Goal: Information Seeking & Learning: Learn about a topic

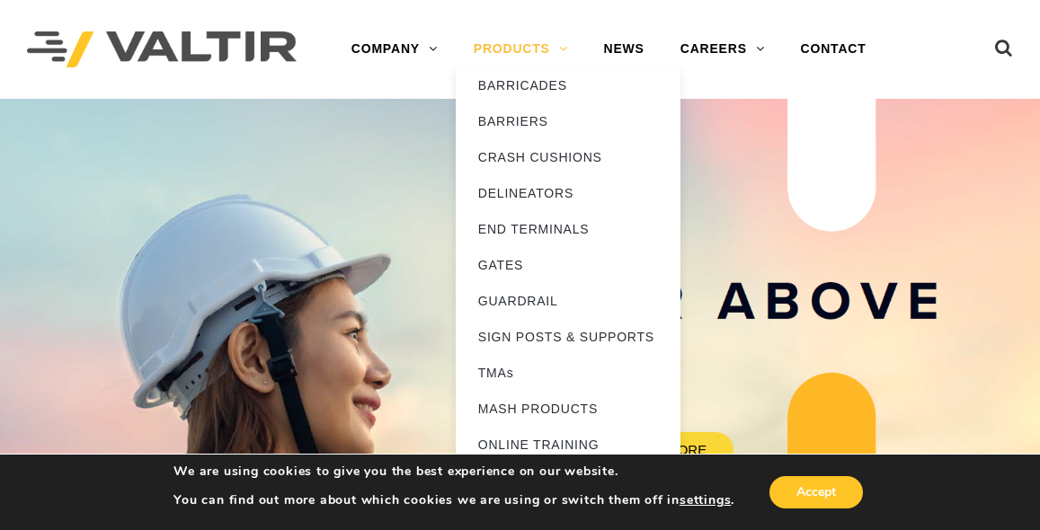
click at [565, 50] on link "PRODUCTS" at bounding box center [521, 49] width 130 height 36
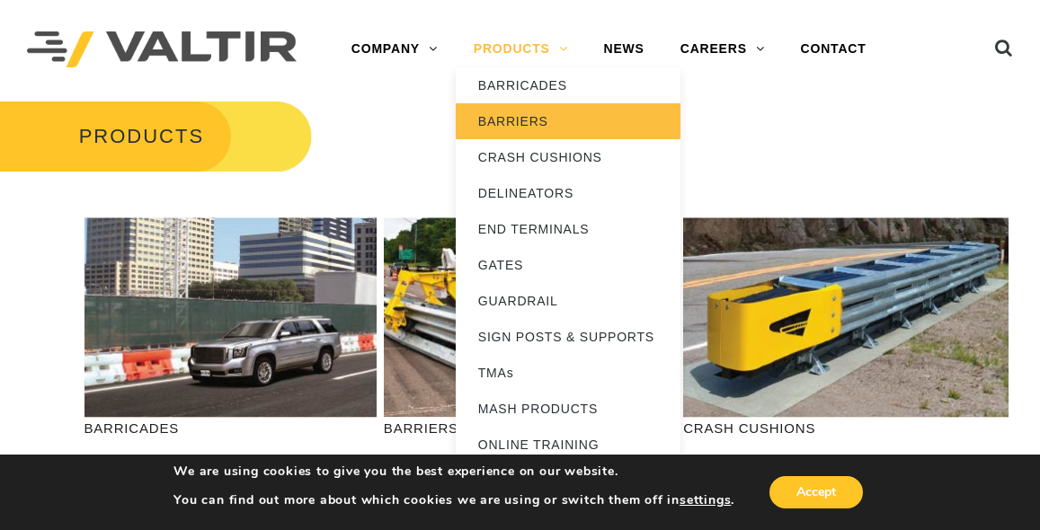
click at [527, 114] on link "BARRIERS" at bounding box center [568, 121] width 225 height 36
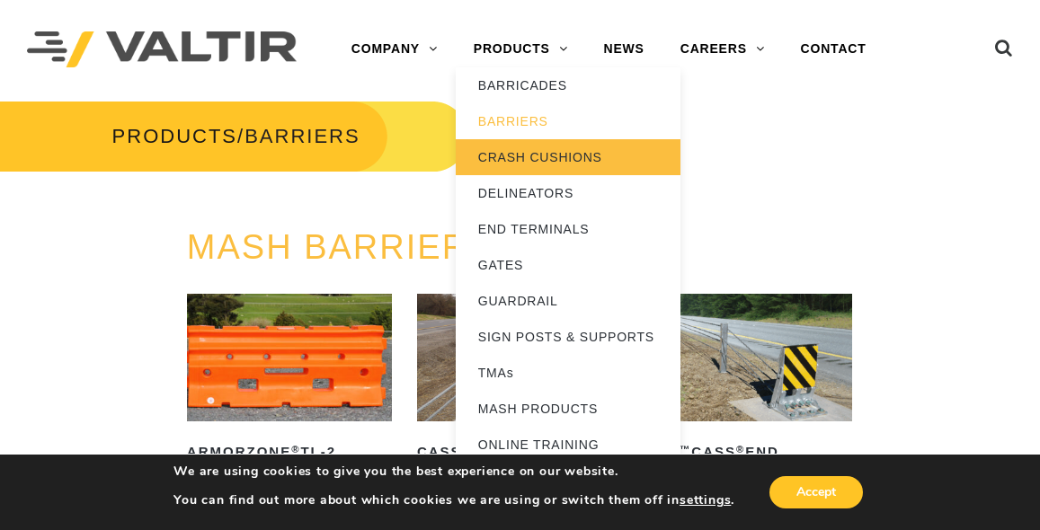
click at [554, 160] on link "CRASH CUSHIONS" at bounding box center [568, 157] width 225 height 36
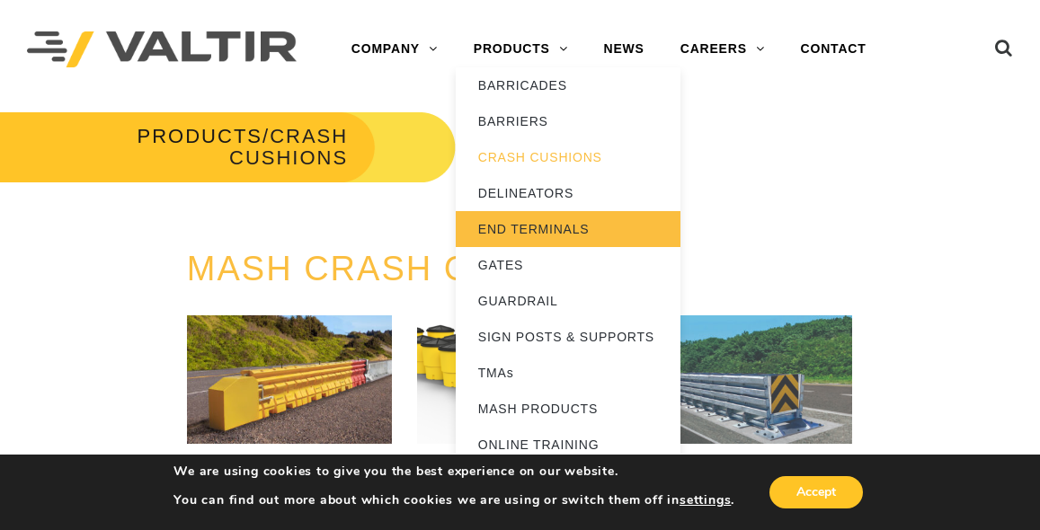
click at [553, 226] on link "END TERMINALS" at bounding box center [568, 229] width 225 height 36
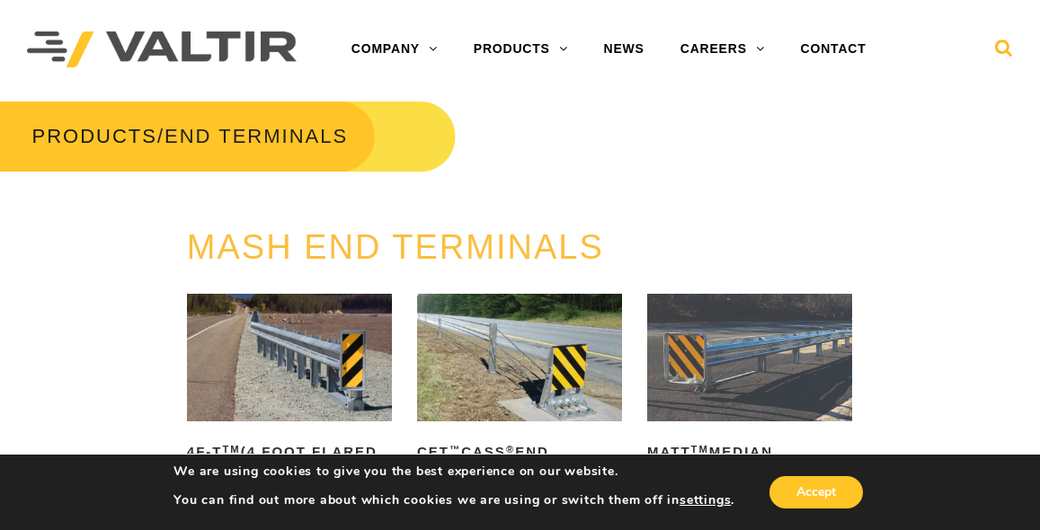
click at [1006, 46] on icon at bounding box center [1004, 52] width 18 height 27
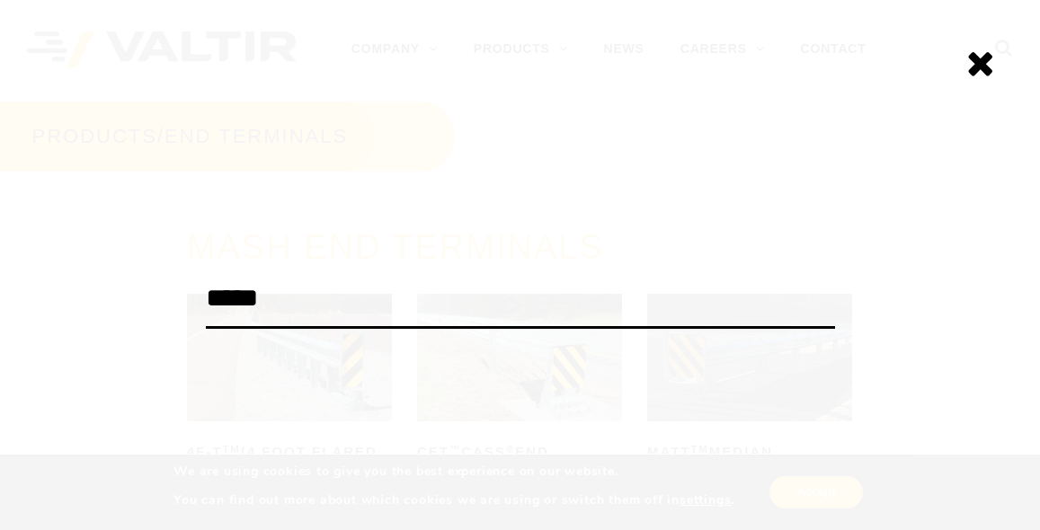
type input "*****"
click input "******" at bounding box center [0, 0] width 0 height 0
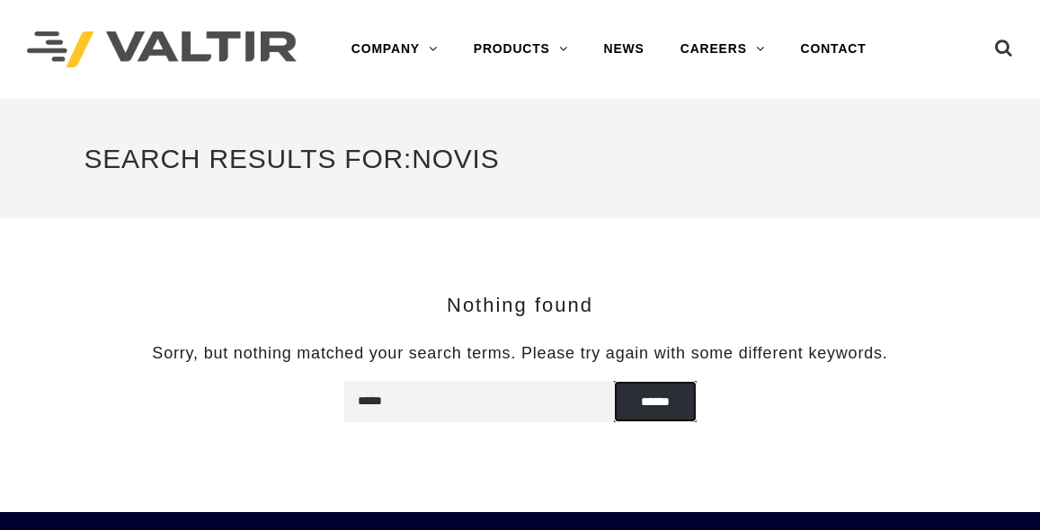
click at [659, 404] on input "******" at bounding box center [655, 401] width 83 height 41
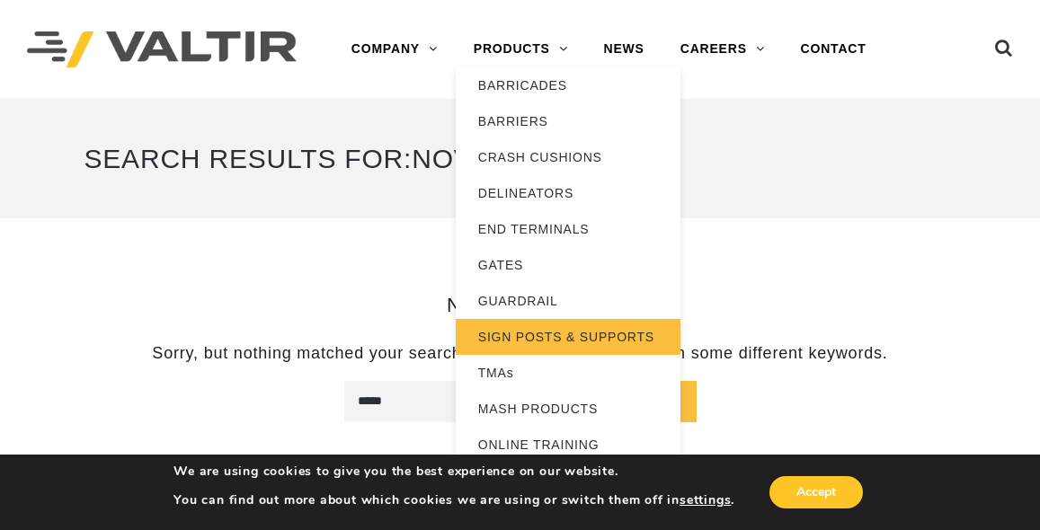
click at [544, 338] on link "SIGN POSTS & SUPPORTS" at bounding box center [568, 337] width 225 height 36
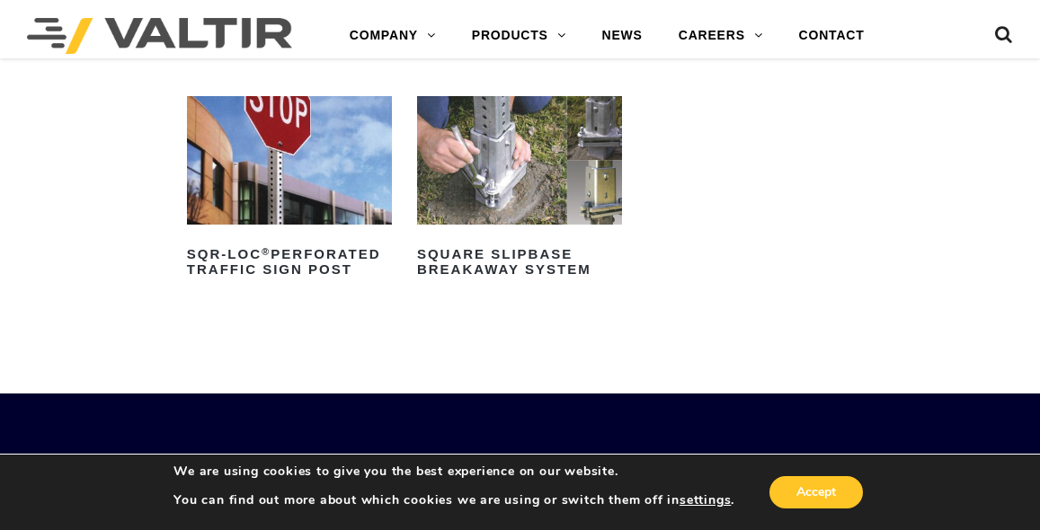
scroll to position [449, 0]
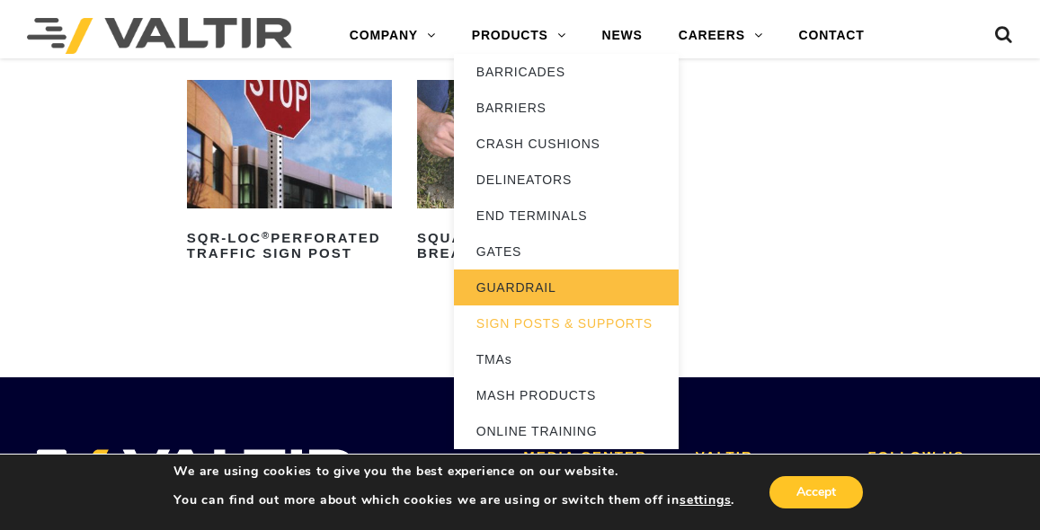
click at [510, 286] on link "GUARDRAIL" at bounding box center [566, 288] width 225 height 36
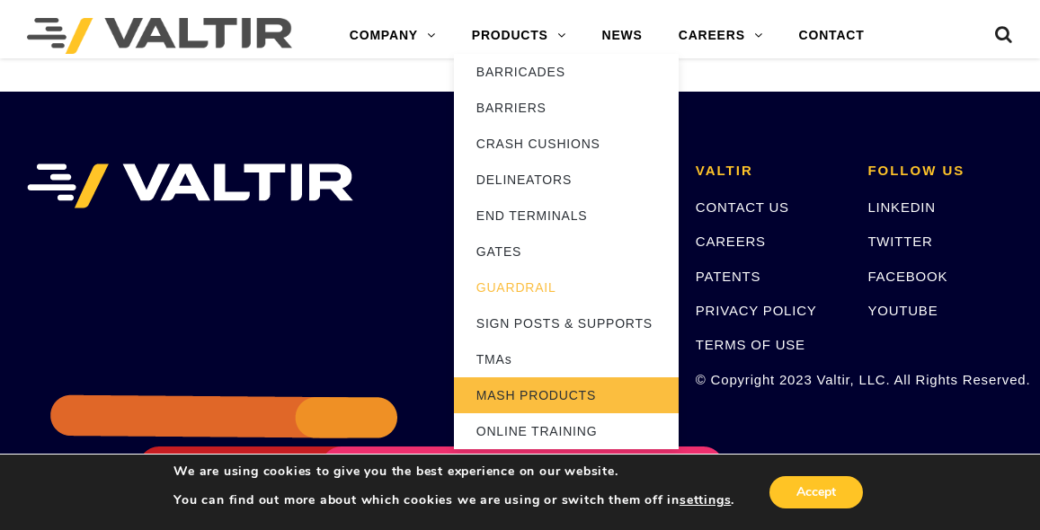
scroll to position [1888, 0]
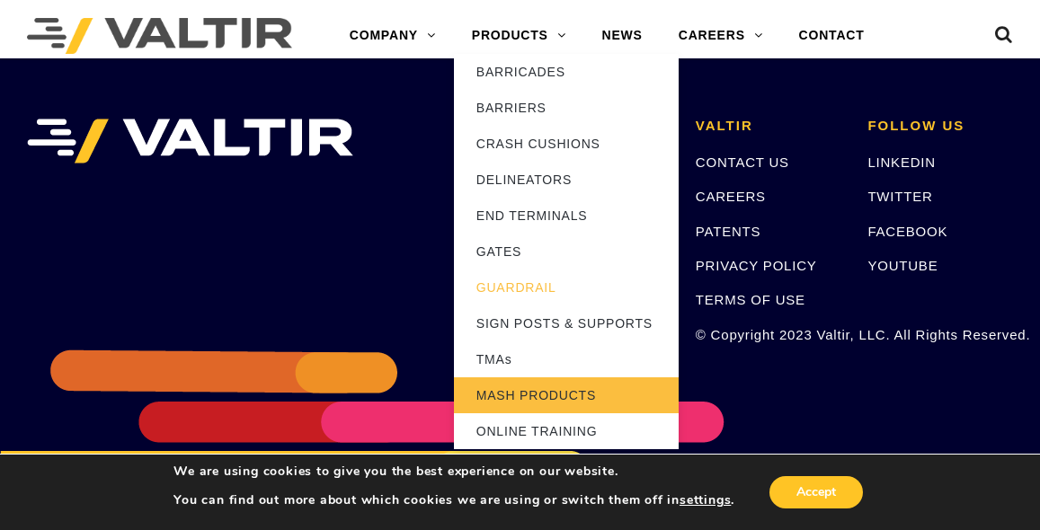
click at [509, 394] on link "MASH PRODUCTS" at bounding box center [566, 396] width 225 height 36
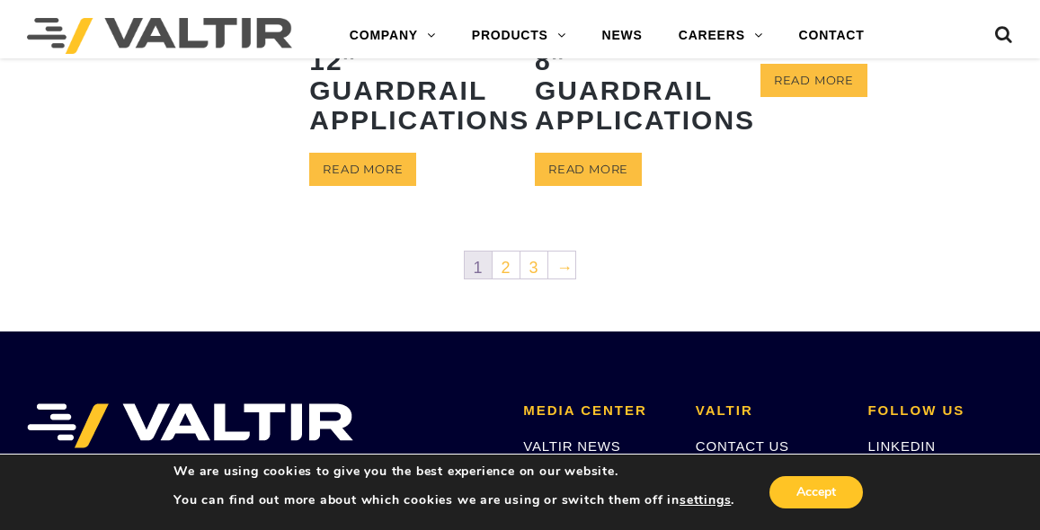
scroll to position [1079, 0]
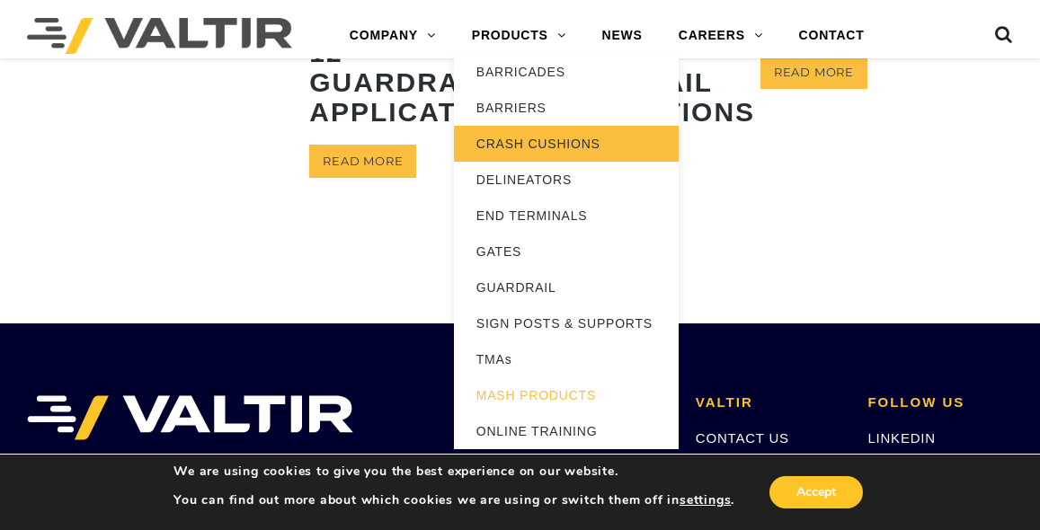
click at [517, 143] on link "CRASH CUSHIONS" at bounding box center [566, 144] width 225 height 36
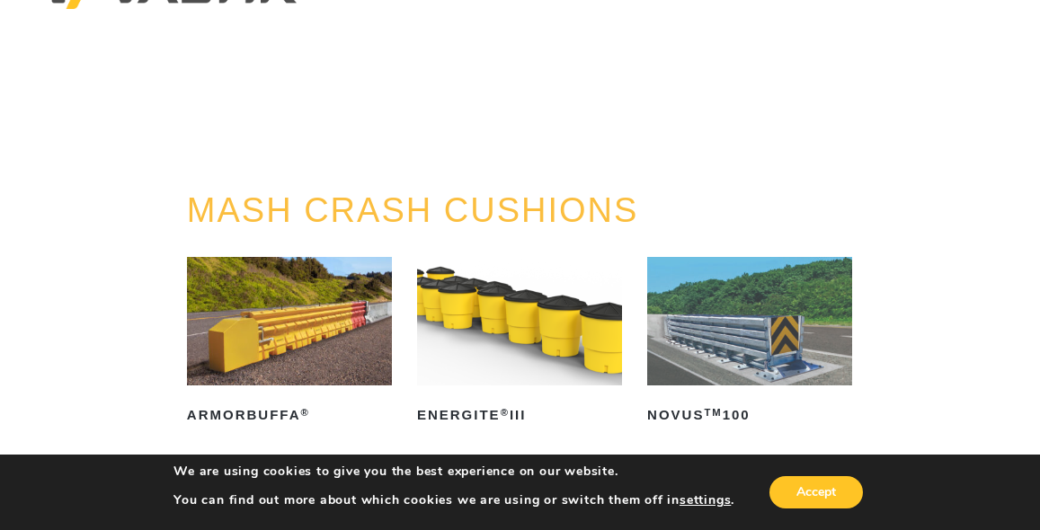
scroll to position [90, 0]
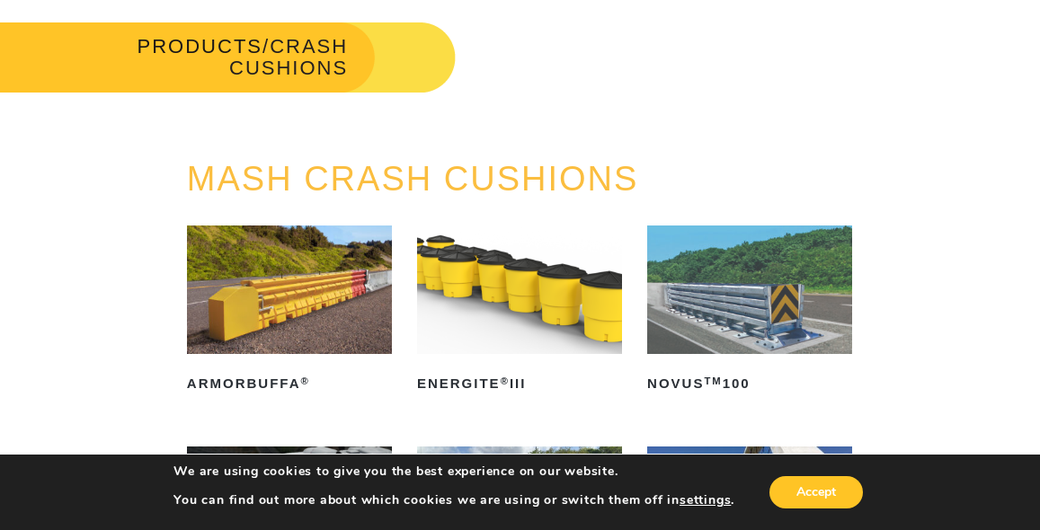
click at [738, 312] on img at bounding box center [749, 290] width 205 height 128
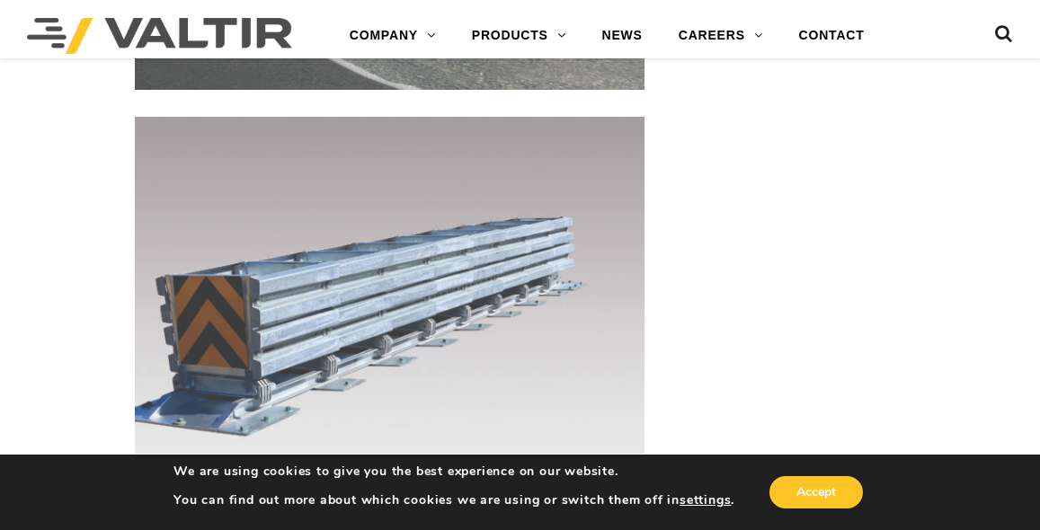
scroll to position [2374, 0]
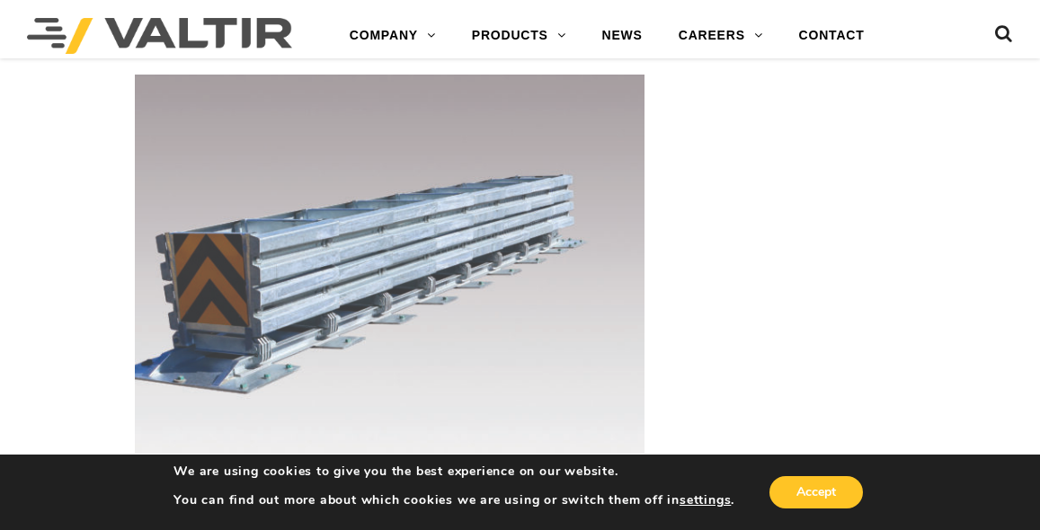
click at [474, 320] on img at bounding box center [390, 266] width 510 height 383
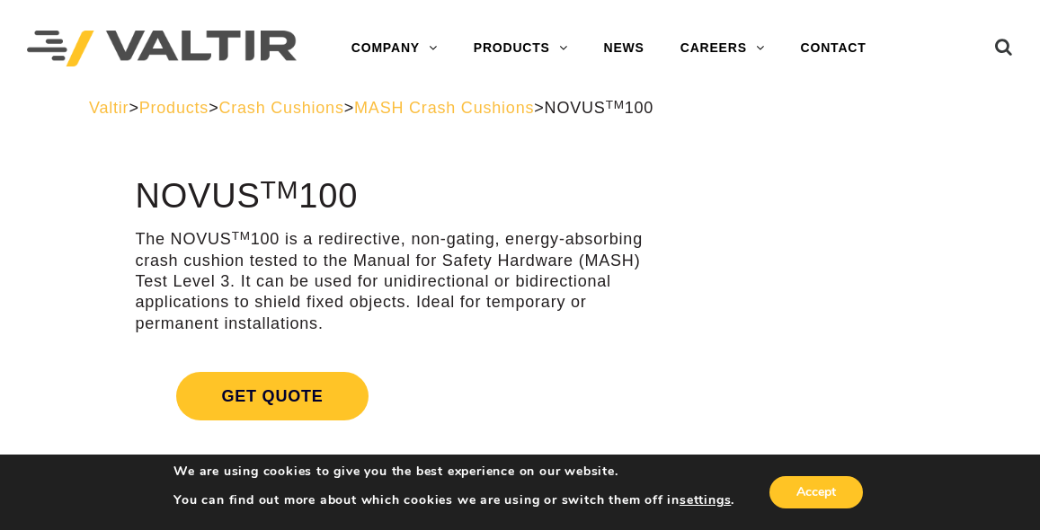
scroll to position [0, 0]
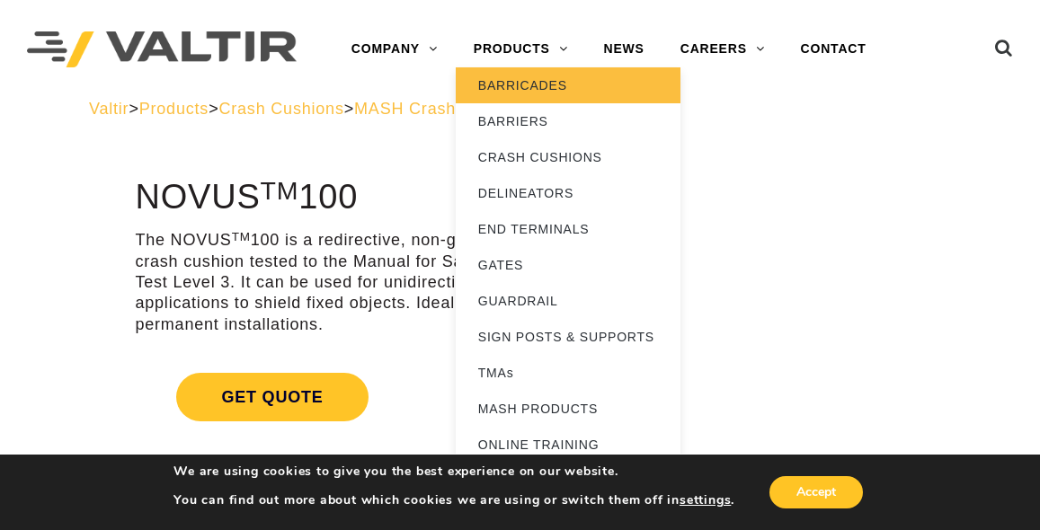
click at [533, 88] on link "BARRICADES" at bounding box center [568, 85] width 225 height 36
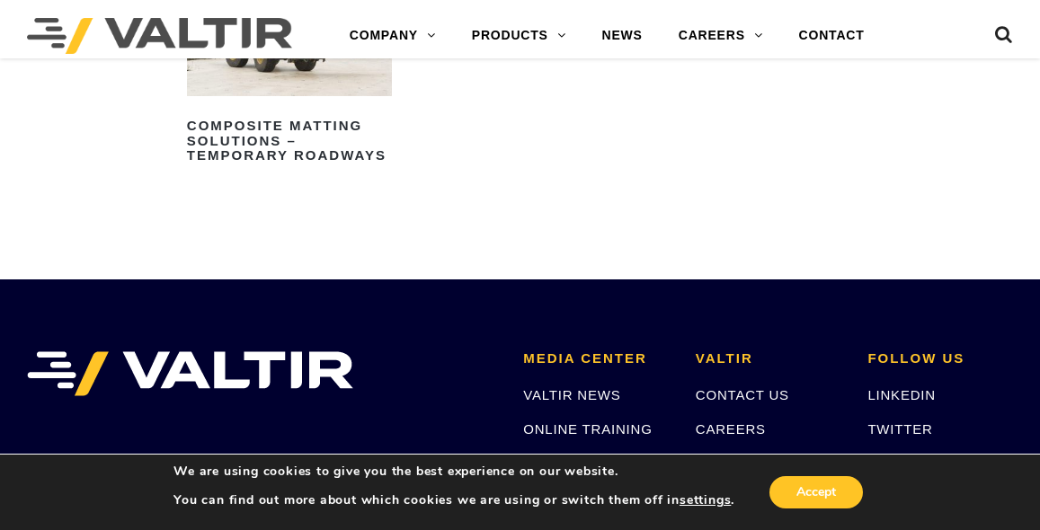
scroll to position [2157, 0]
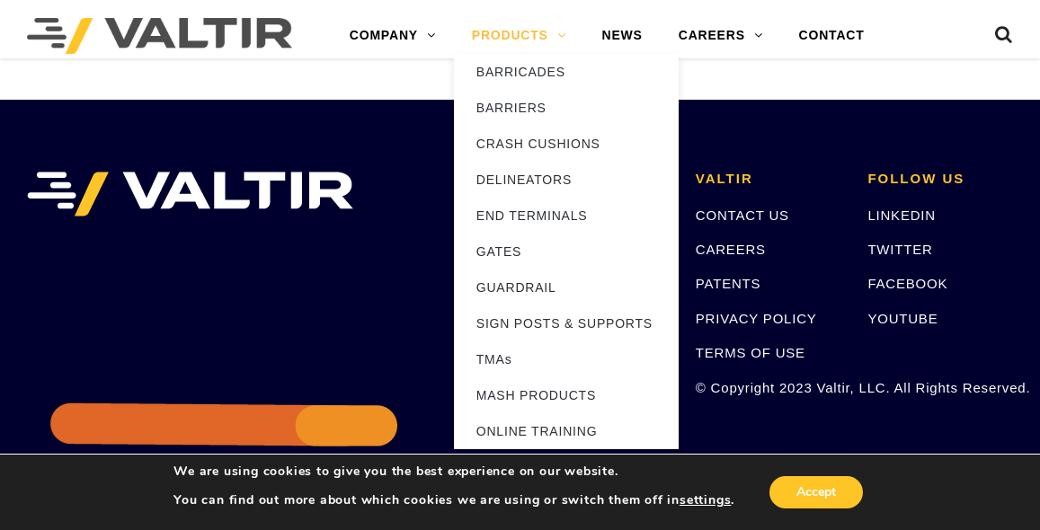
click at [558, 31] on link "PRODUCTS" at bounding box center [519, 36] width 130 height 36
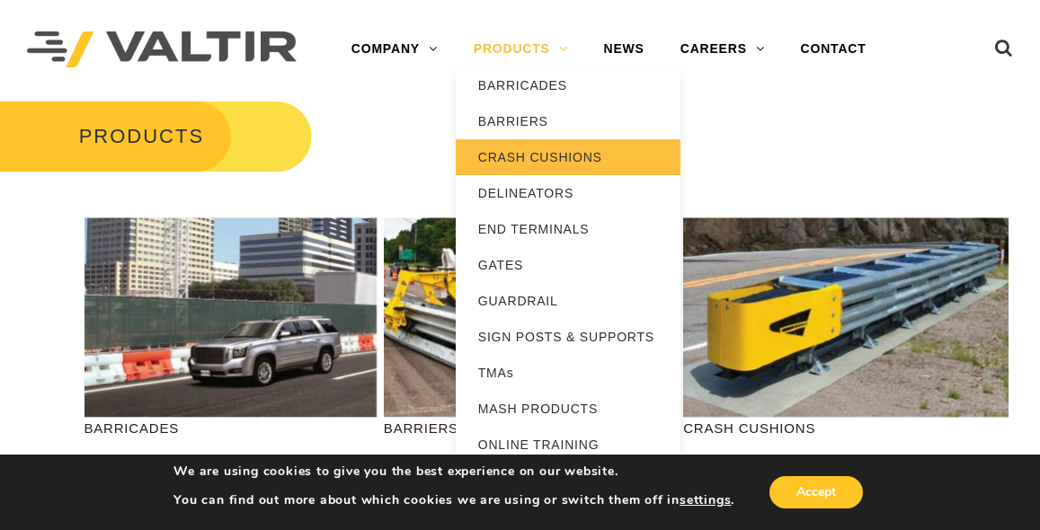
click at [567, 158] on link "CRASH CUSHIONS" at bounding box center [568, 157] width 225 height 36
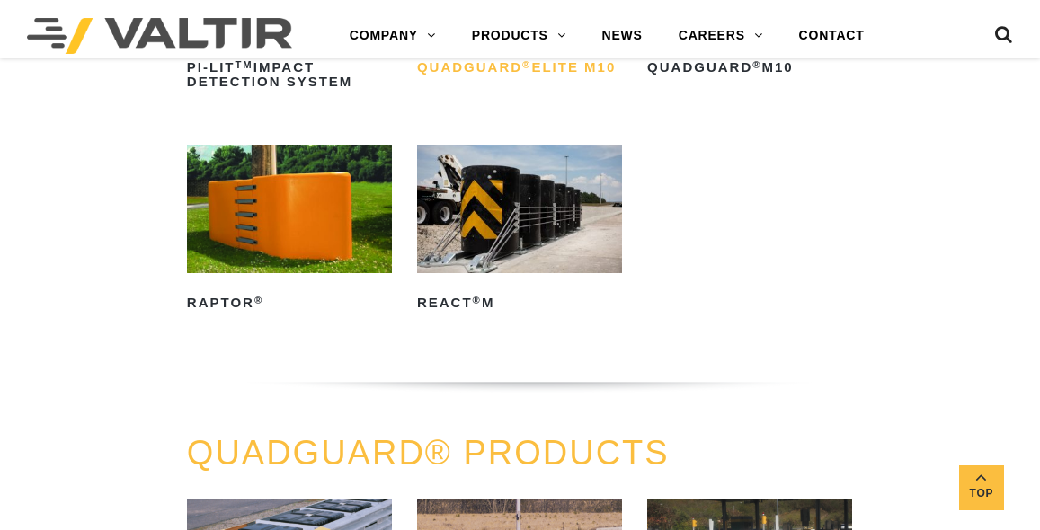
scroll to position [629, 0]
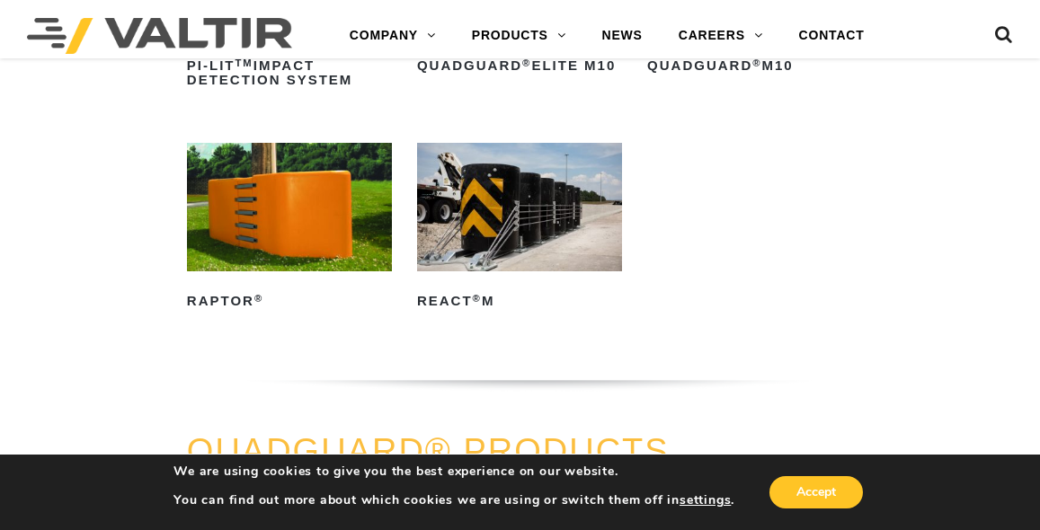
click at [313, 202] on img at bounding box center [289, 207] width 205 height 128
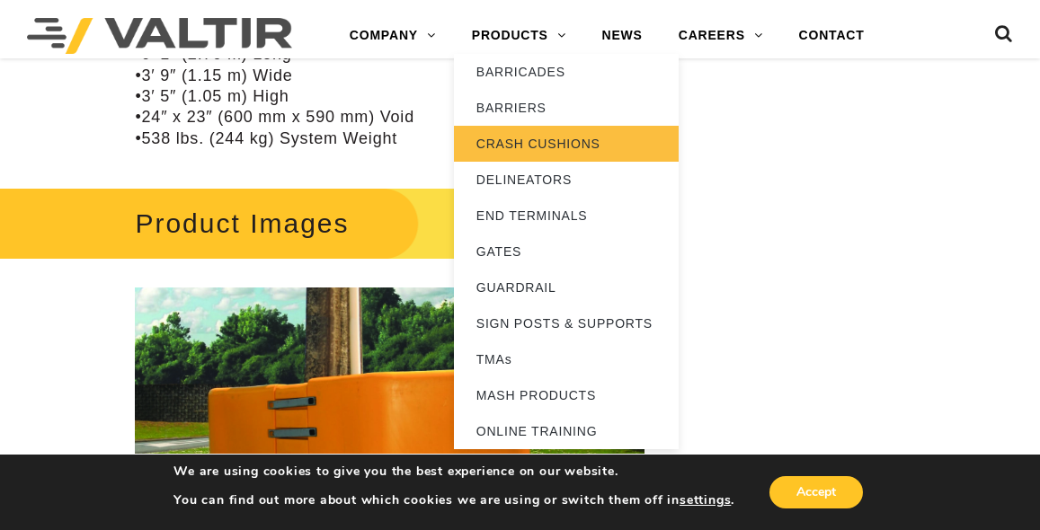
scroll to position [1618, 0]
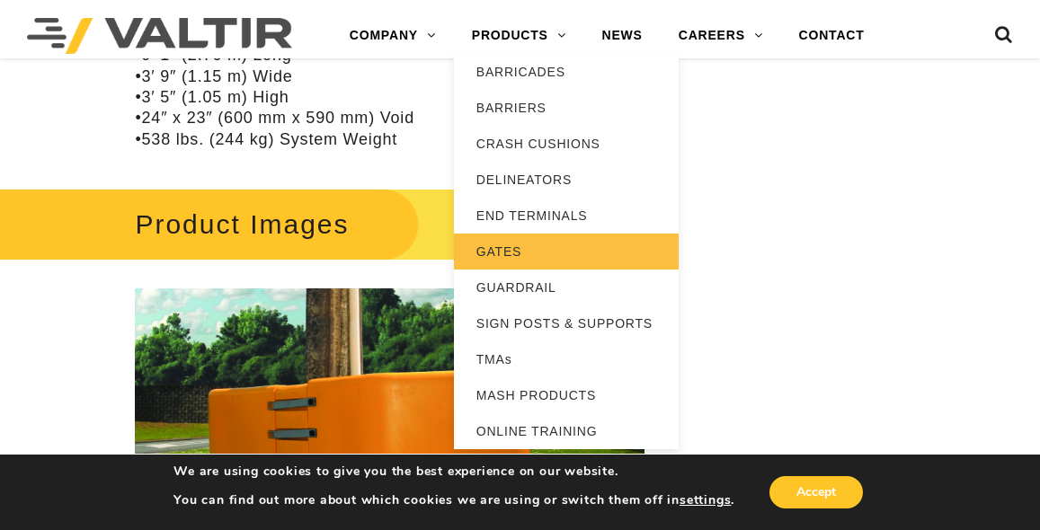
click at [502, 253] on link "GATES" at bounding box center [566, 252] width 225 height 36
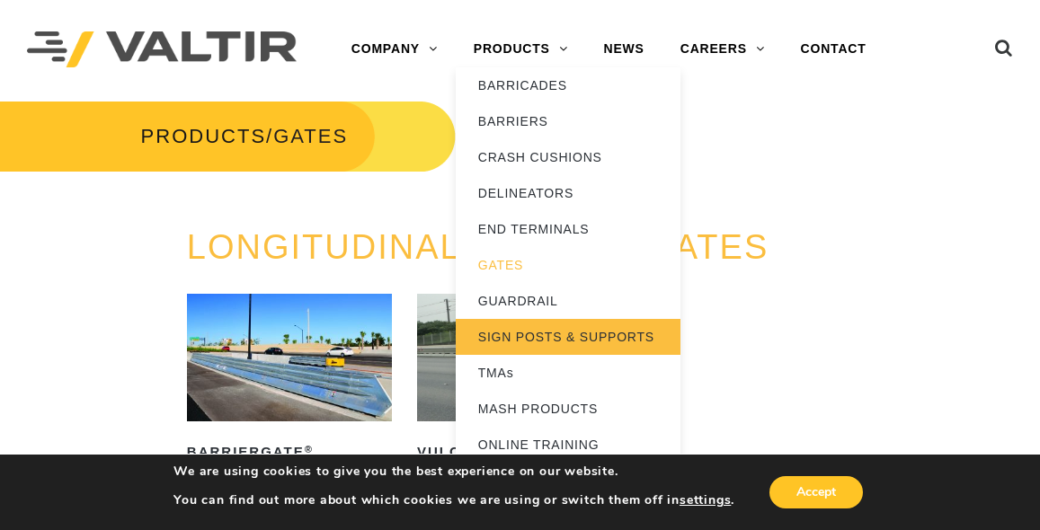
click at [564, 338] on link "SIGN POSTS & SUPPORTS" at bounding box center [568, 337] width 225 height 36
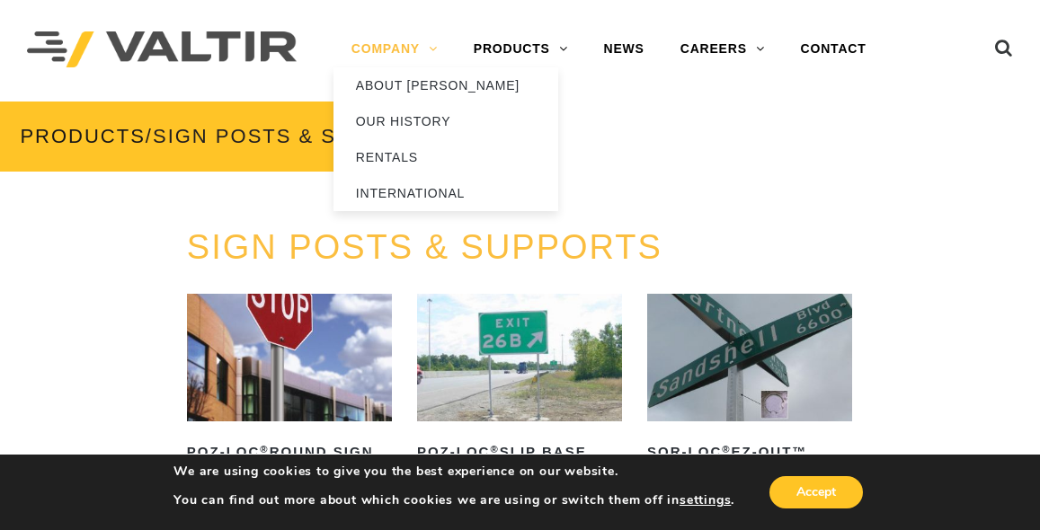
click at [382, 49] on link "COMPANY" at bounding box center [394, 49] width 122 height 36
